Goal: Task Accomplishment & Management: Use online tool/utility

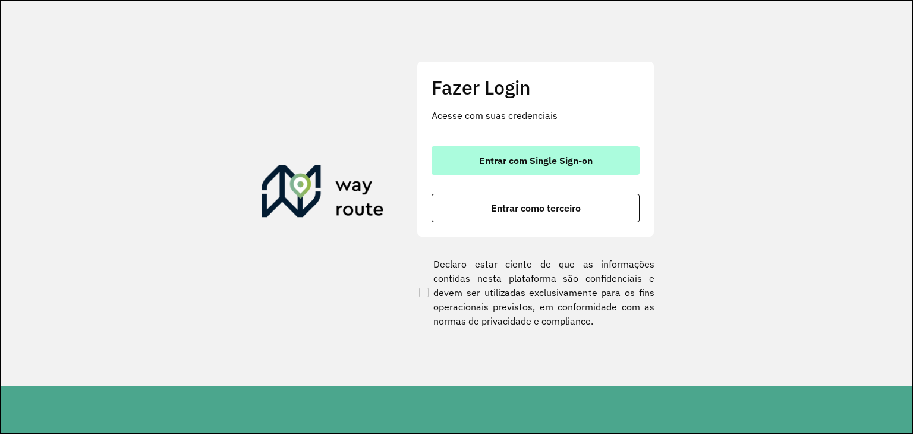
click at [495, 158] on span "Entrar com Single Sign-on" at bounding box center [536, 161] width 114 height 10
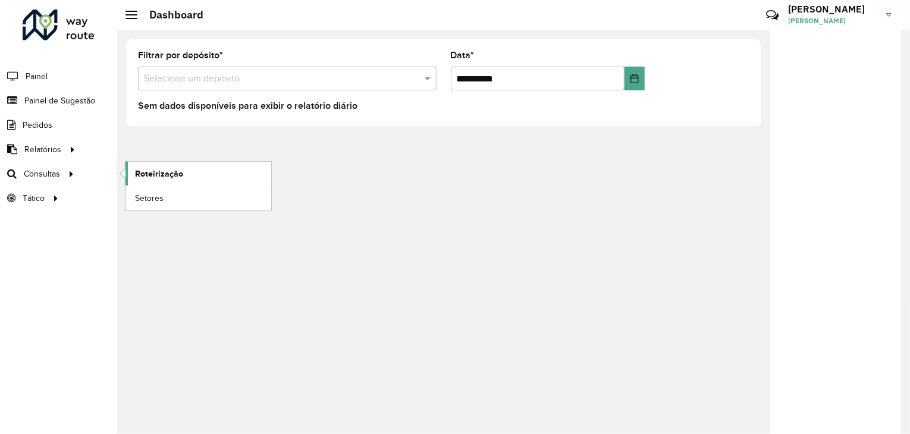
click at [168, 168] on span "Roteirização" at bounding box center [159, 174] width 48 height 12
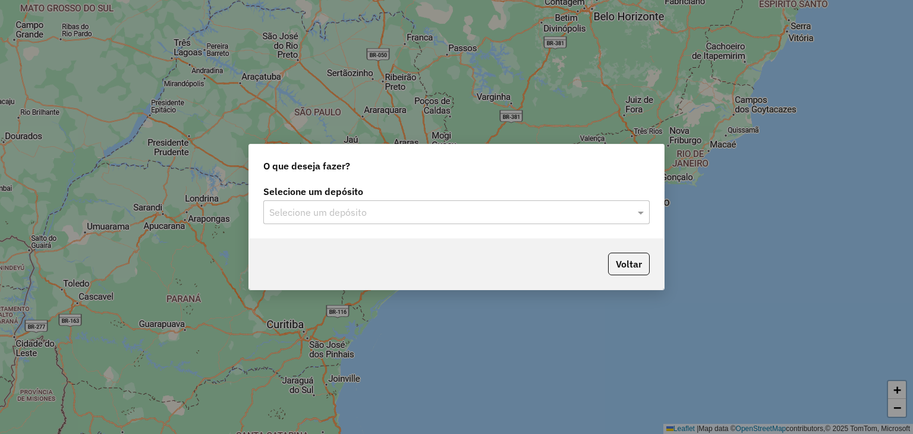
click at [345, 208] on input "text" at bounding box center [444, 213] width 351 height 14
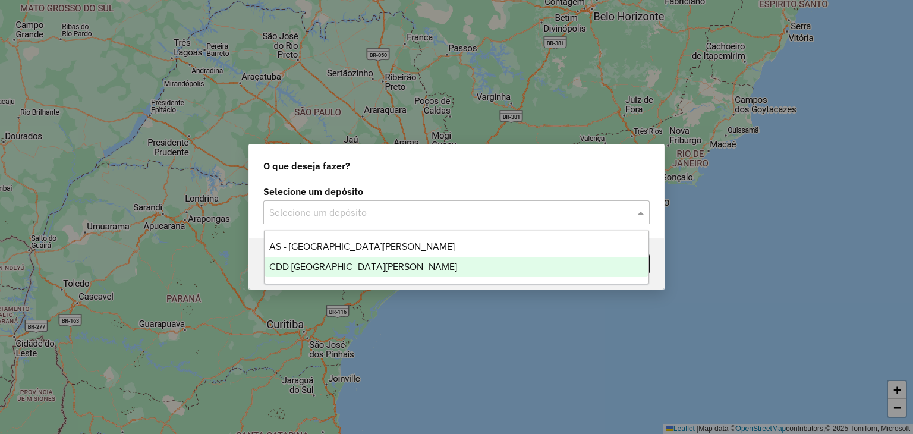
click at [371, 264] on div "CDD Santa Cruz do Sul" at bounding box center [457, 267] width 385 height 20
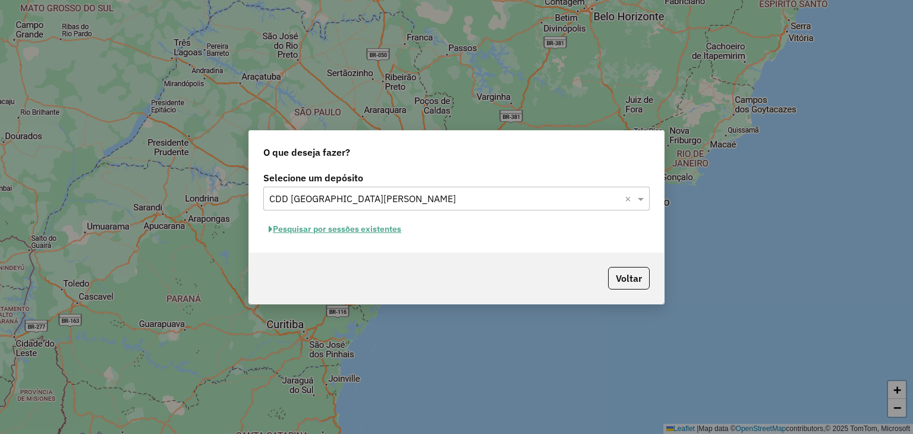
click at [339, 234] on button "Pesquisar por sessões existentes" at bounding box center [334, 229] width 143 height 18
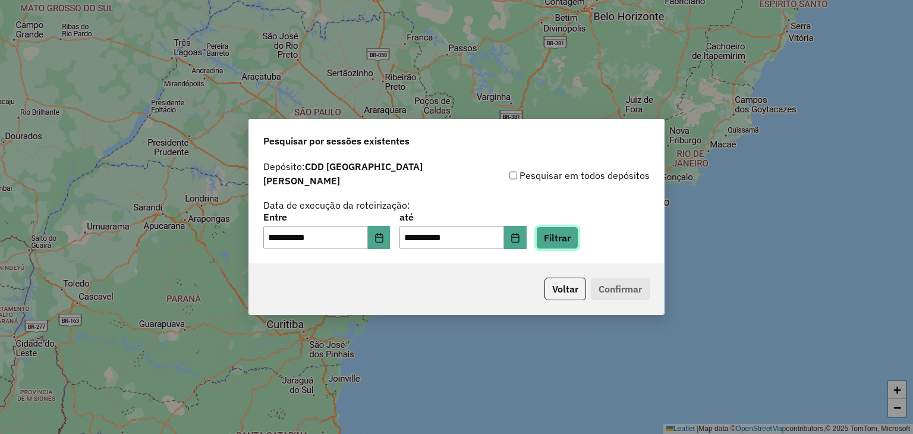
click at [578, 235] on button "Filtrar" at bounding box center [557, 238] width 42 height 23
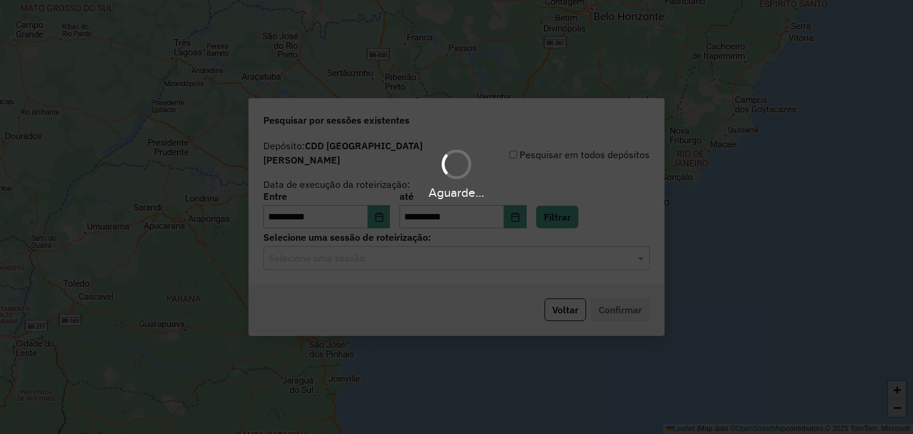
drag, startPoint x: 402, startPoint y: 269, endPoint x: 389, endPoint y: 257, distance: 17.2
click at [401, 269] on div "Aguarde..." at bounding box center [456, 217] width 913 height 434
click at [388, 254] on hb-app "**********" at bounding box center [456, 217] width 913 height 434
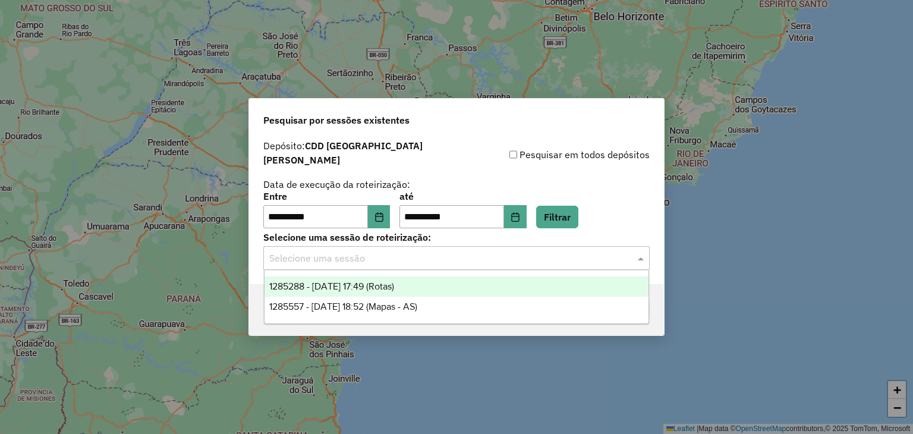
click at [388, 254] on input "text" at bounding box center [444, 258] width 351 height 14
click at [407, 295] on div "1285288 - 30/09/2025 17:49 (Rotas)" at bounding box center [457, 286] width 385 height 20
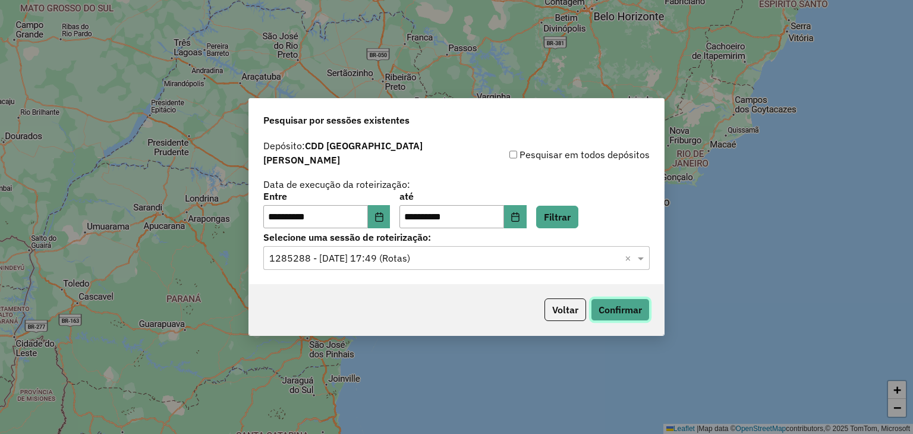
click at [630, 303] on button "Confirmar" at bounding box center [620, 309] width 59 height 23
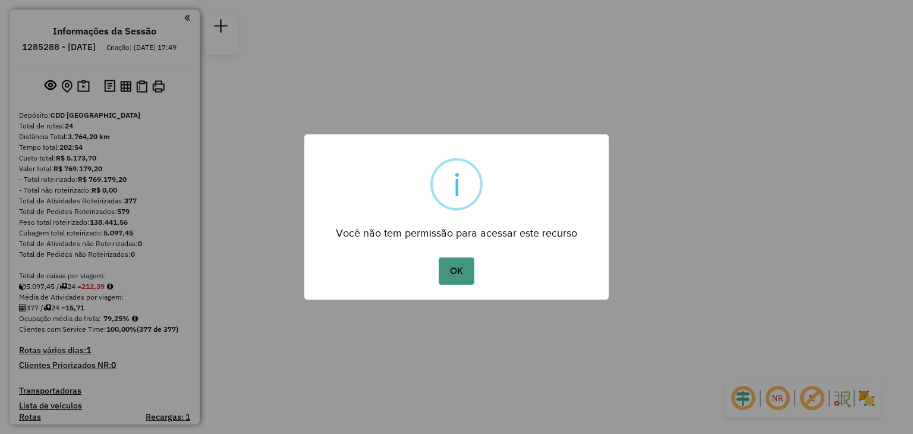
click at [450, 276] on button "OK" at bounding box center [456, 270] width 35 height 27
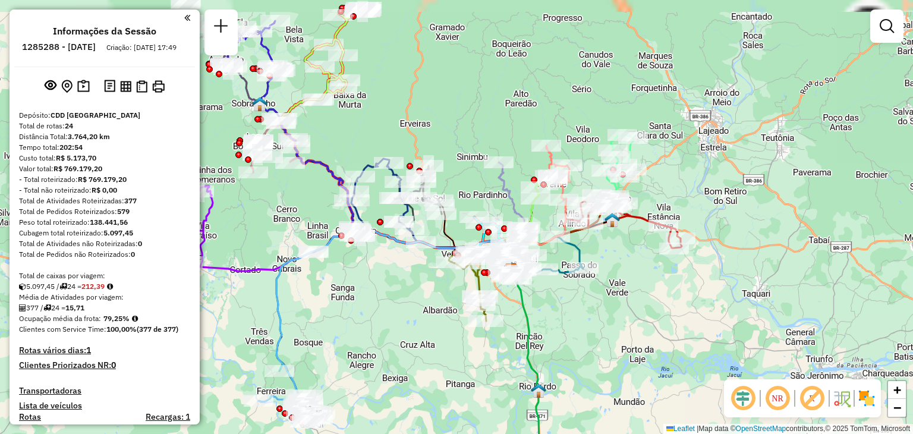
drag, startPoint x: 361, startPoint y: 263, endPoint x: 416, endPoint y: 317, distance: 77.4
click at [416, 317] on div "Janela de atendimento Grade de atendimento Capacidade Transportadoras Veículos …" at bounding box center [456, 217] width 913 height 434
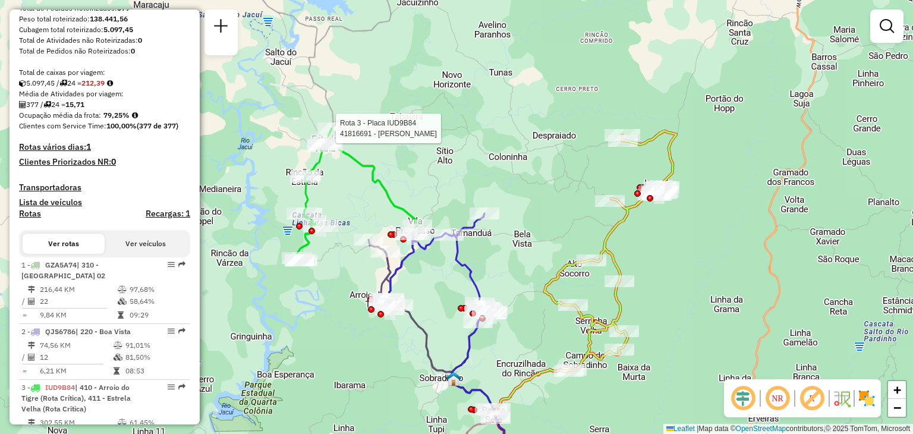
select select "**********"
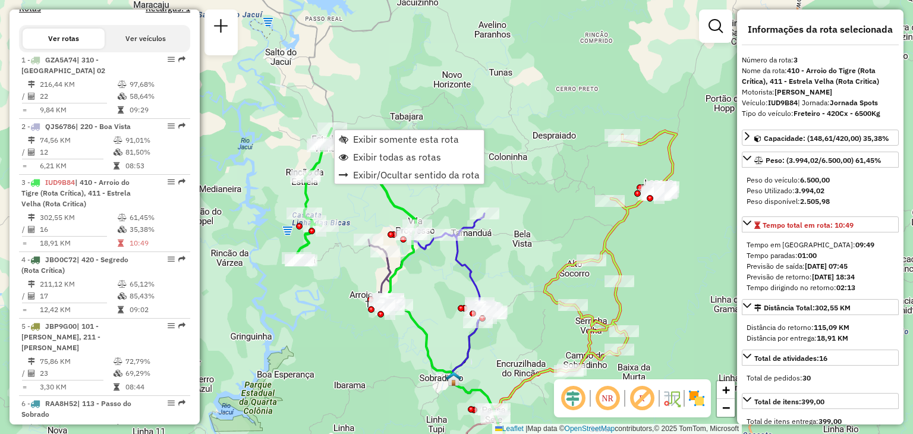
scroll to position [584, 0]
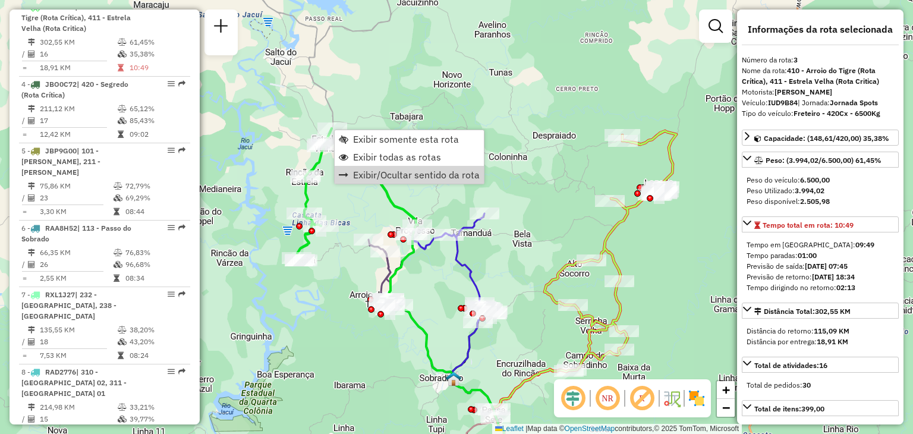
click at [342, 289] on div "Janela de atendimento Grade de atendimento Capacidade Transportadoras Veículos …" at bounding box center [456, 217] width 913 height 434
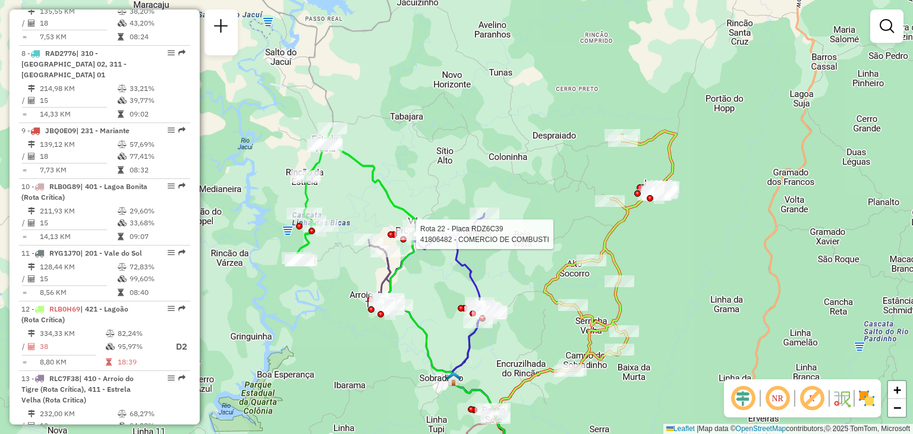
select select "**********"
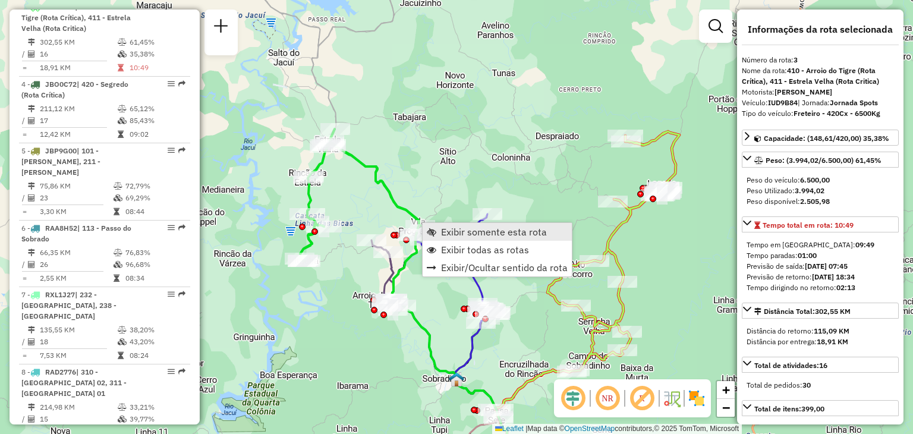
click at [444, 229] on span "Exibir somente esta rota" at bounding box center [494, 232] width 106 height 10
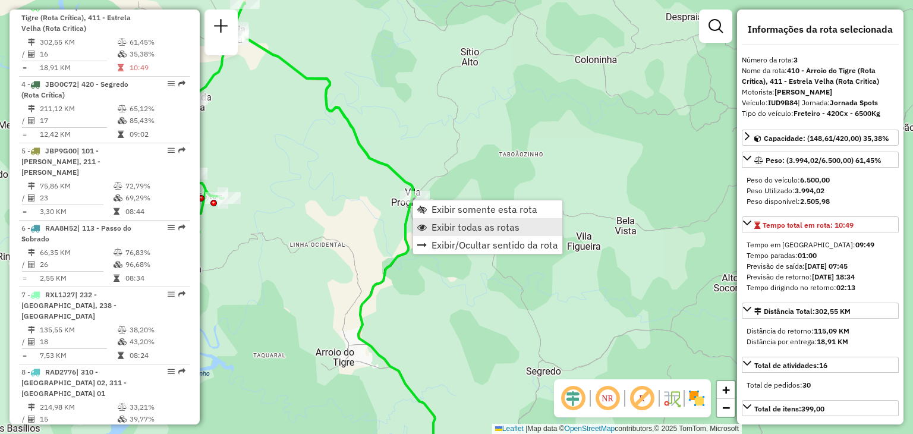
click at [442, 225] on span "Exibir todas as rotas" at bounding box center [476, 227] width 88 height 10
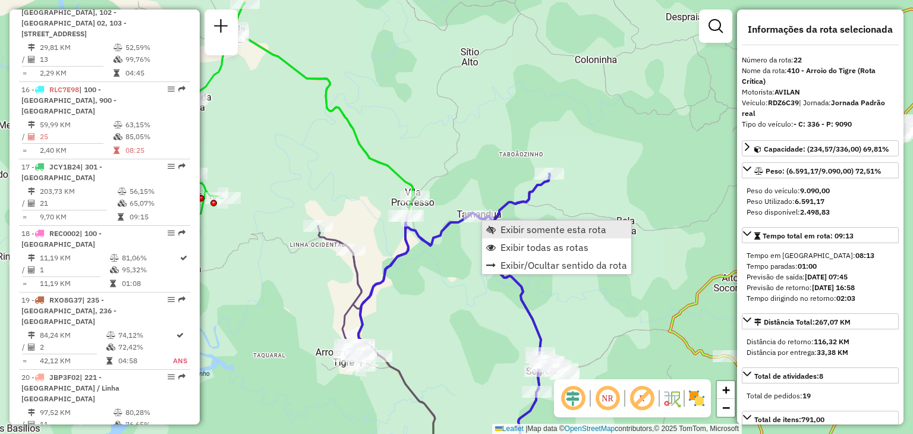
scroll to position [1655, 0]
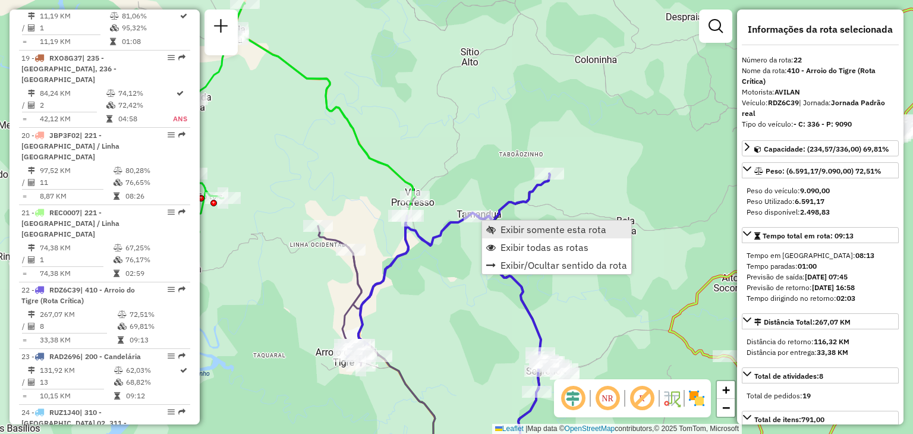
click at [514, 225] on span "Exibir somente esta rota" at bounding box center [554, 230] width 106 height 10
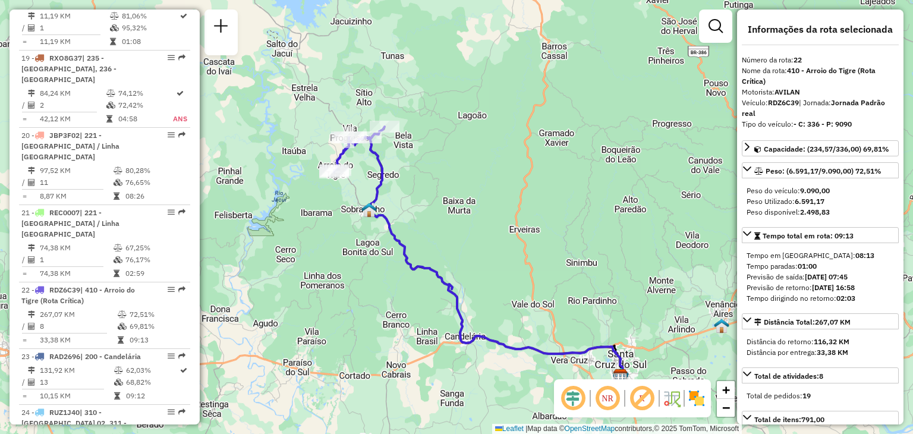
drag, startPoint x: 364, startPoint y: 159, endPoint x: 391, endPoint y: 200, distance: 49.0
click at [391, 200] on div "Janela de atendimento Grade de atendimento Capacidade Transportadoras Veículos …" at bounding box center [456, 217] width 913 height 434
